Goal: Task Accomplishment & Management: Manage account settings

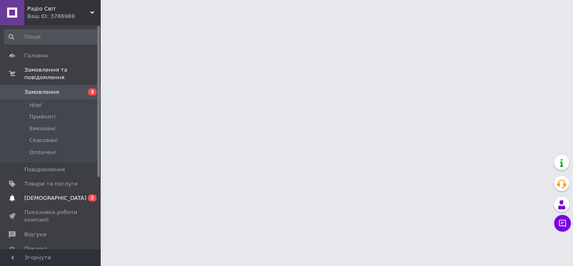
click at [54, 195] on span "[DEMOGRAPHIC_DATA]" at bounding box center [50, 199] width 53 height 8
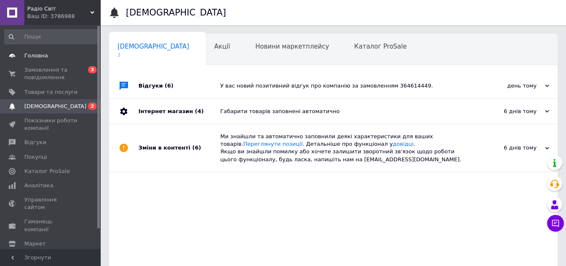
click at [39, 55] on span "Головна" at bounding box center [35, 56] width 23 height 8
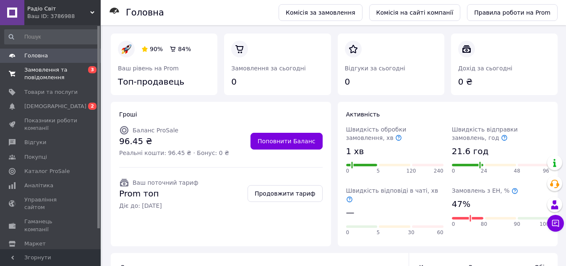
click at [44, 71] on span "Замовлення та повідомлення" at bounding box center [50, 73] width 53 height 15
